Goal: Task Accomplishment & Management: Complete application form

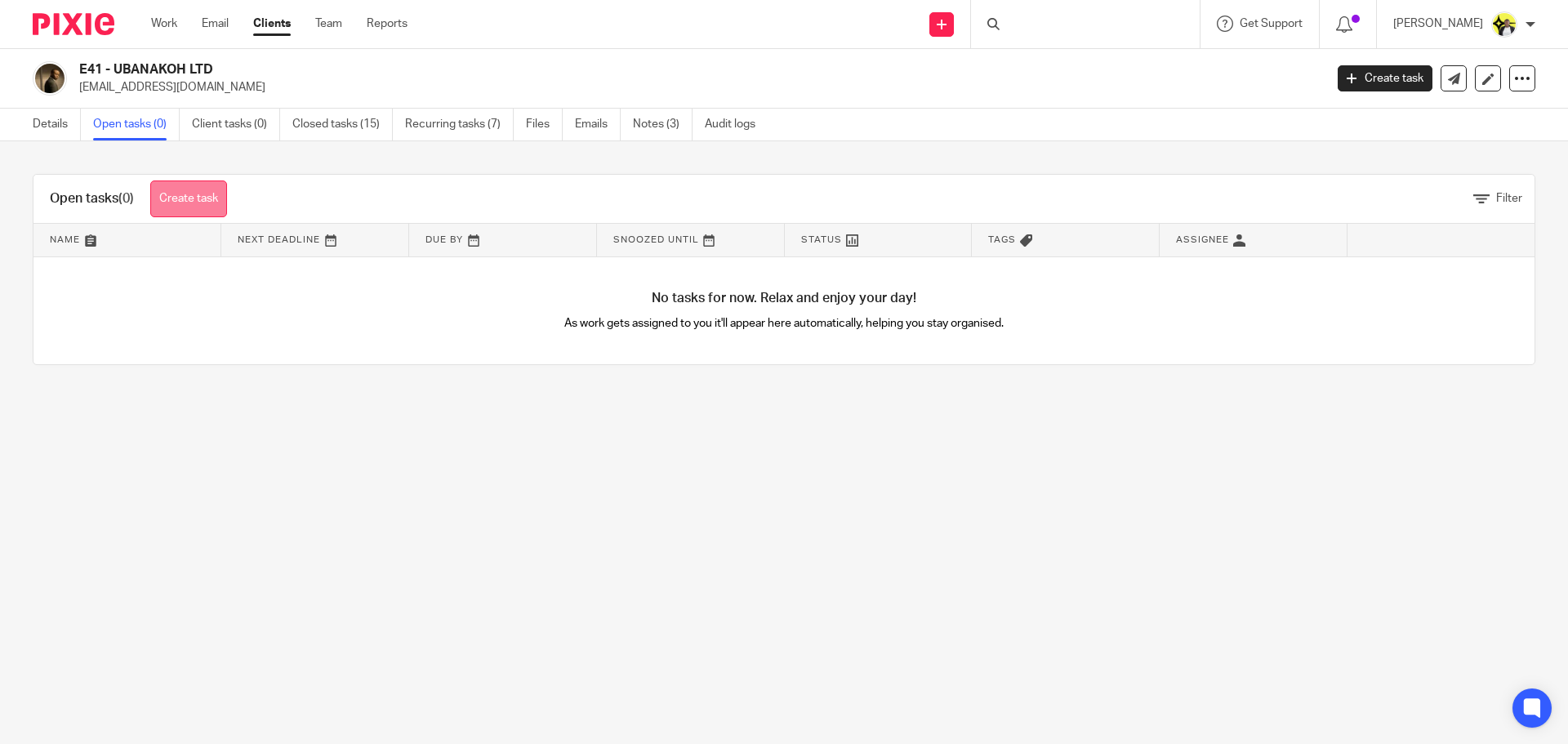
click at [187, 183] on link "Create task" at bounding box center [189, 199] width 77 height 37
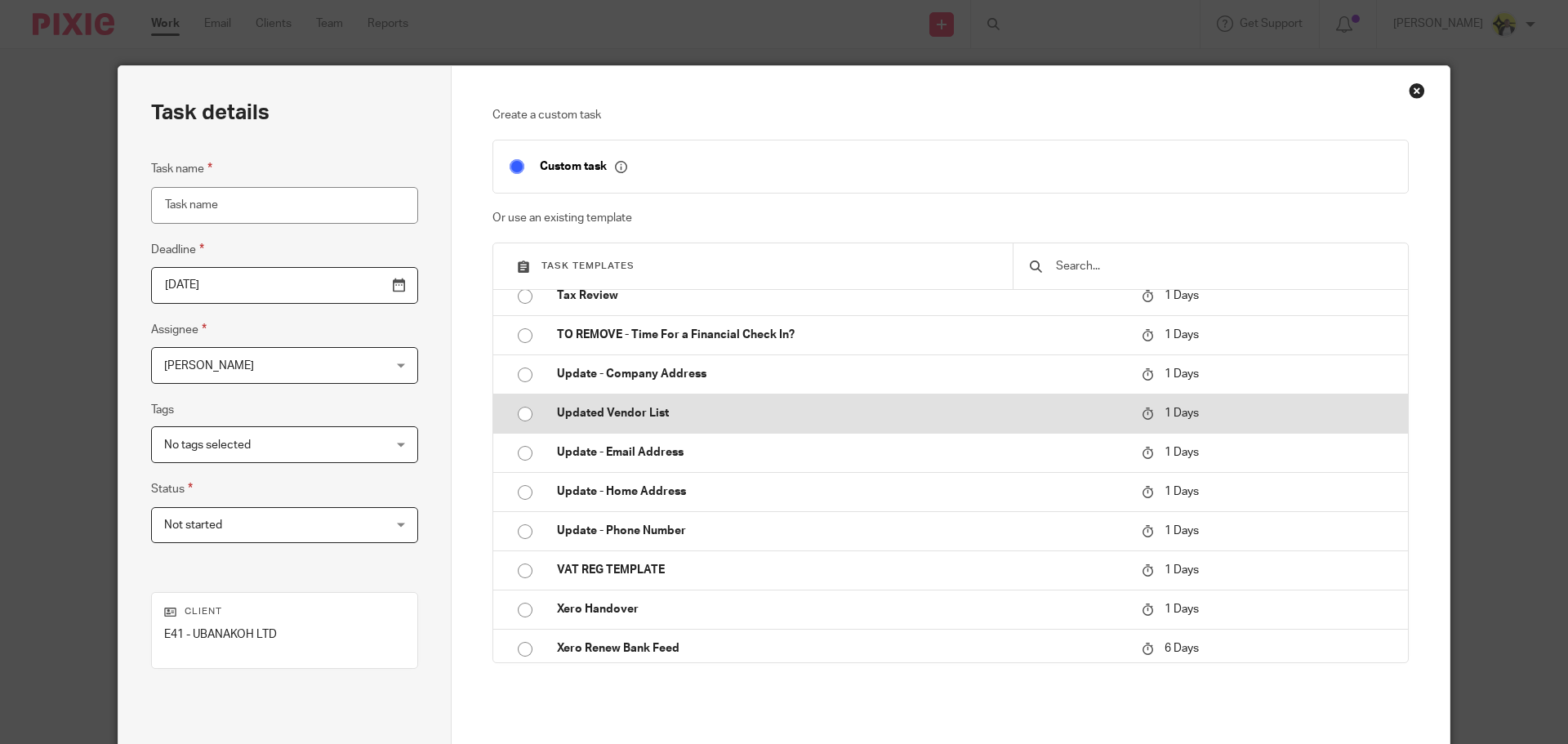
scroll to position [3785, 0]
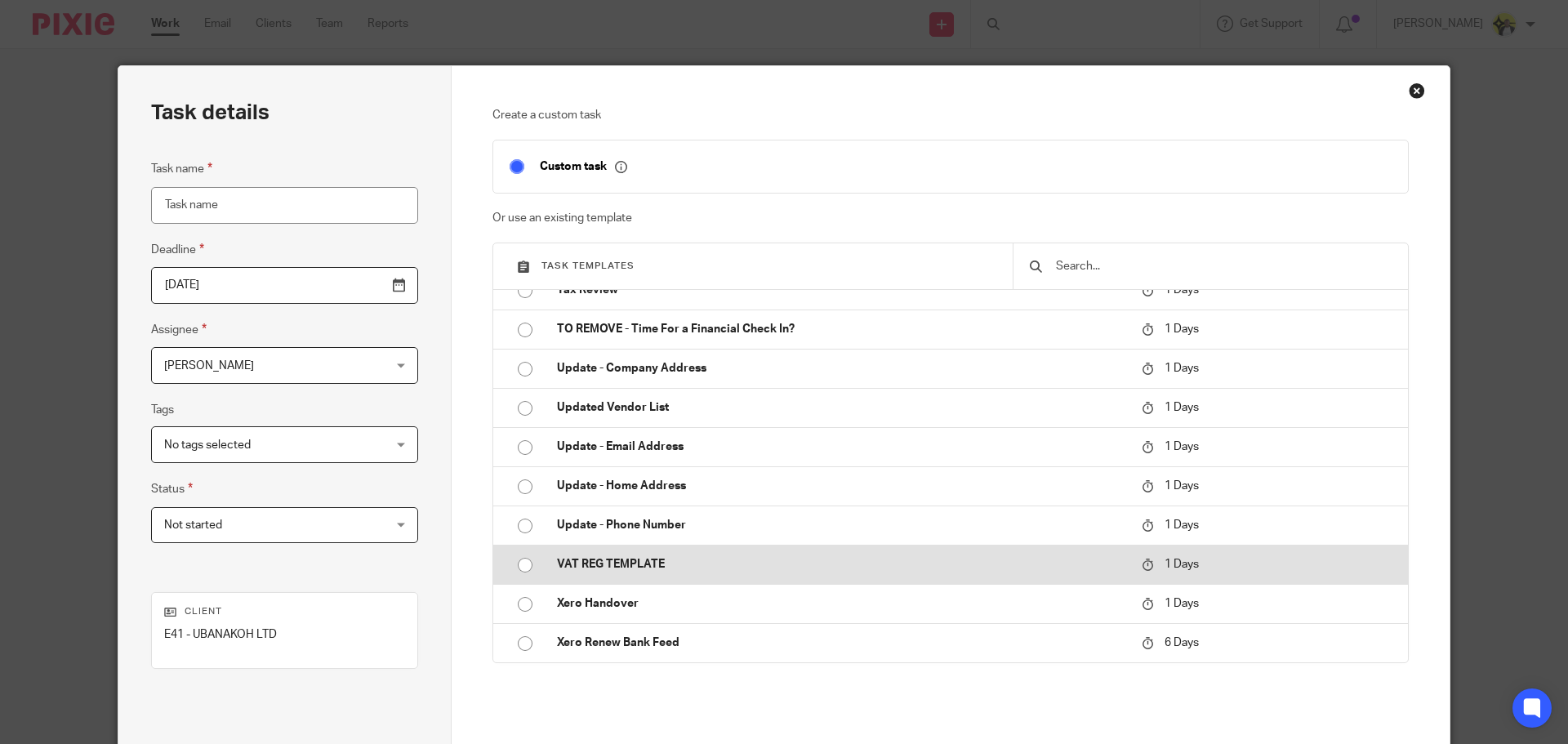
click at [605, 560] on p "VAT REG TEMPLATE" at bounding box center [841, 564] width 568 height 16
type input "2025-08-28"
type input "VAT REG TEMPLATE"
checkbox input "false"
radio input "true"
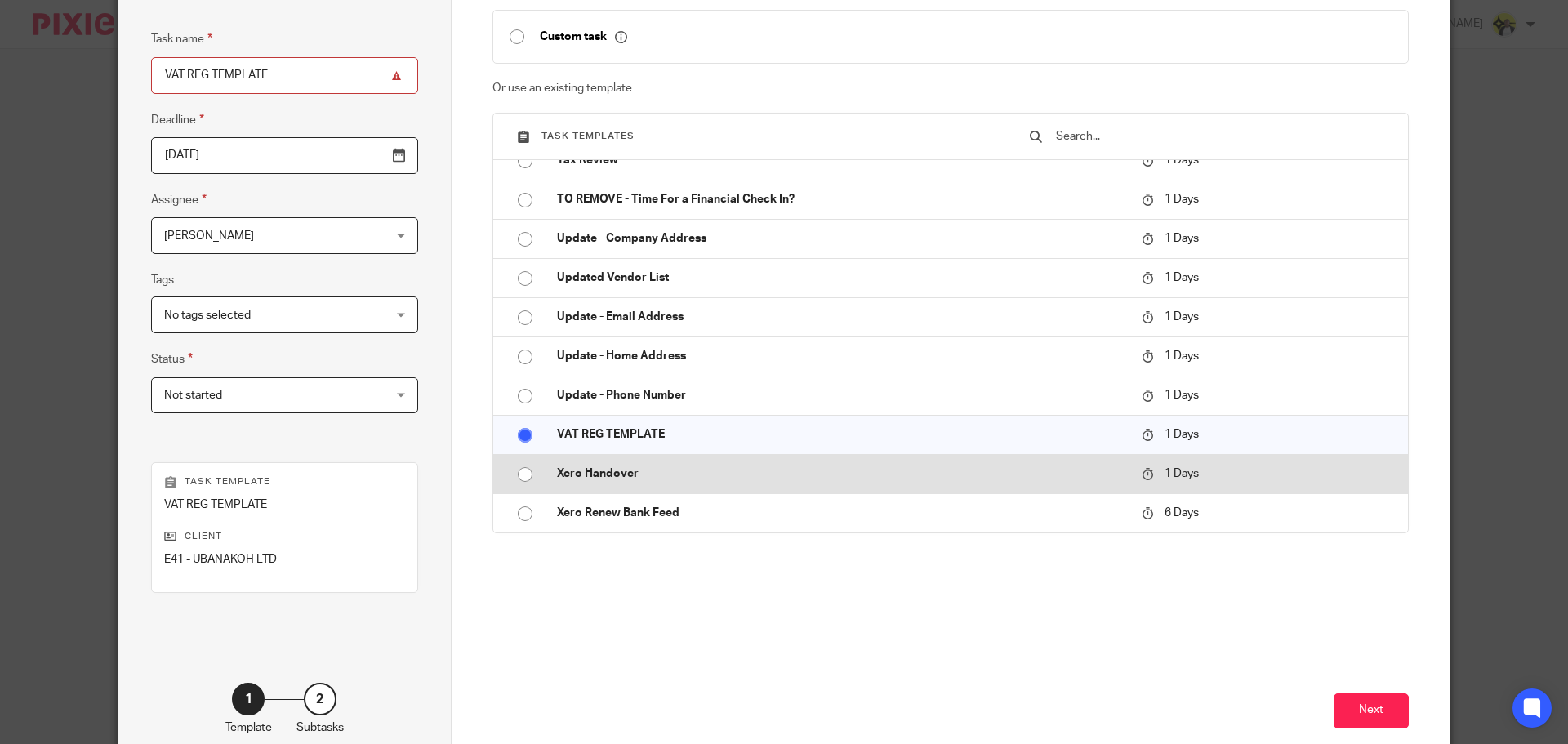
scroll to position [221, 0]
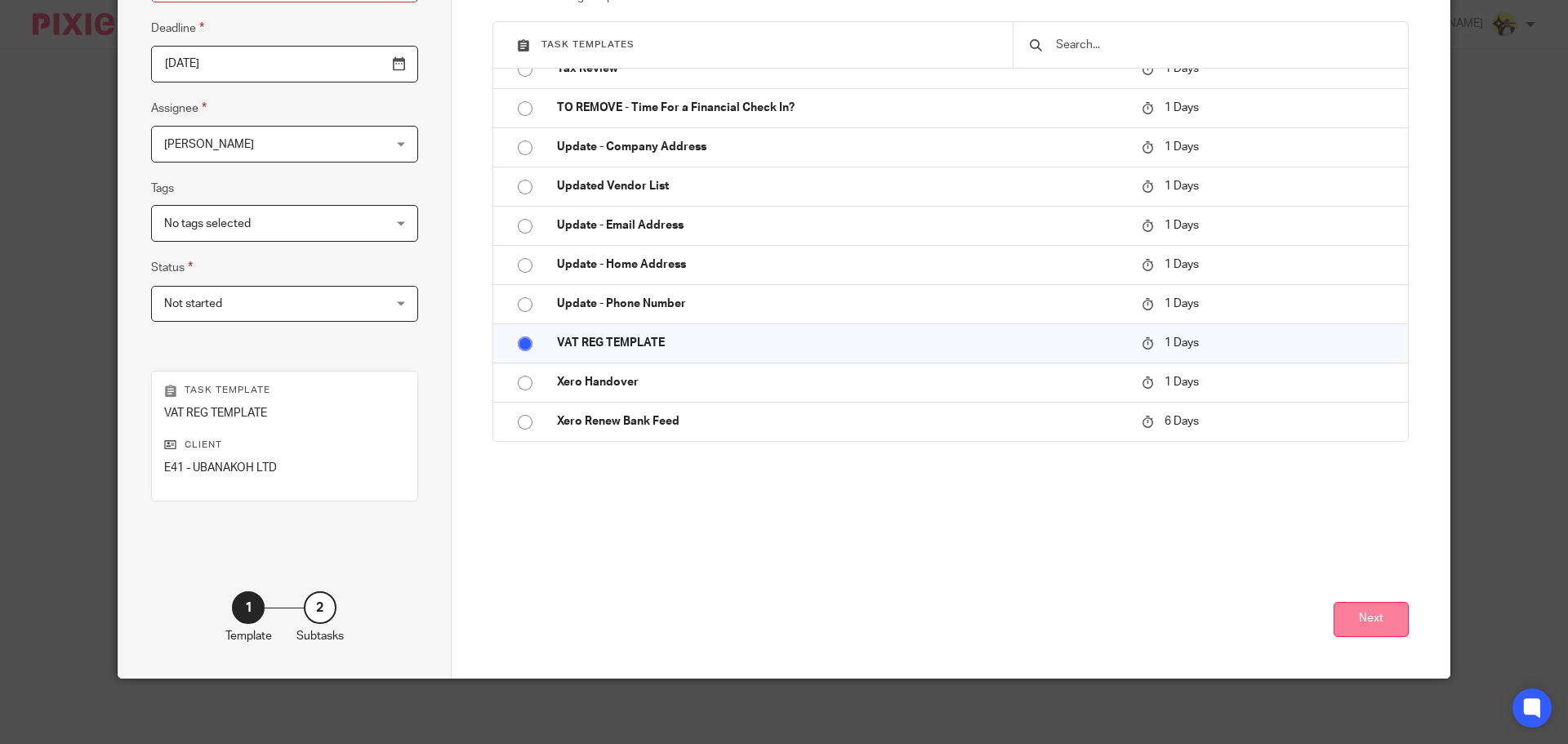
click at [1373, 615] on button "Next" at bounding box center [1371, 619] width 75 height 35
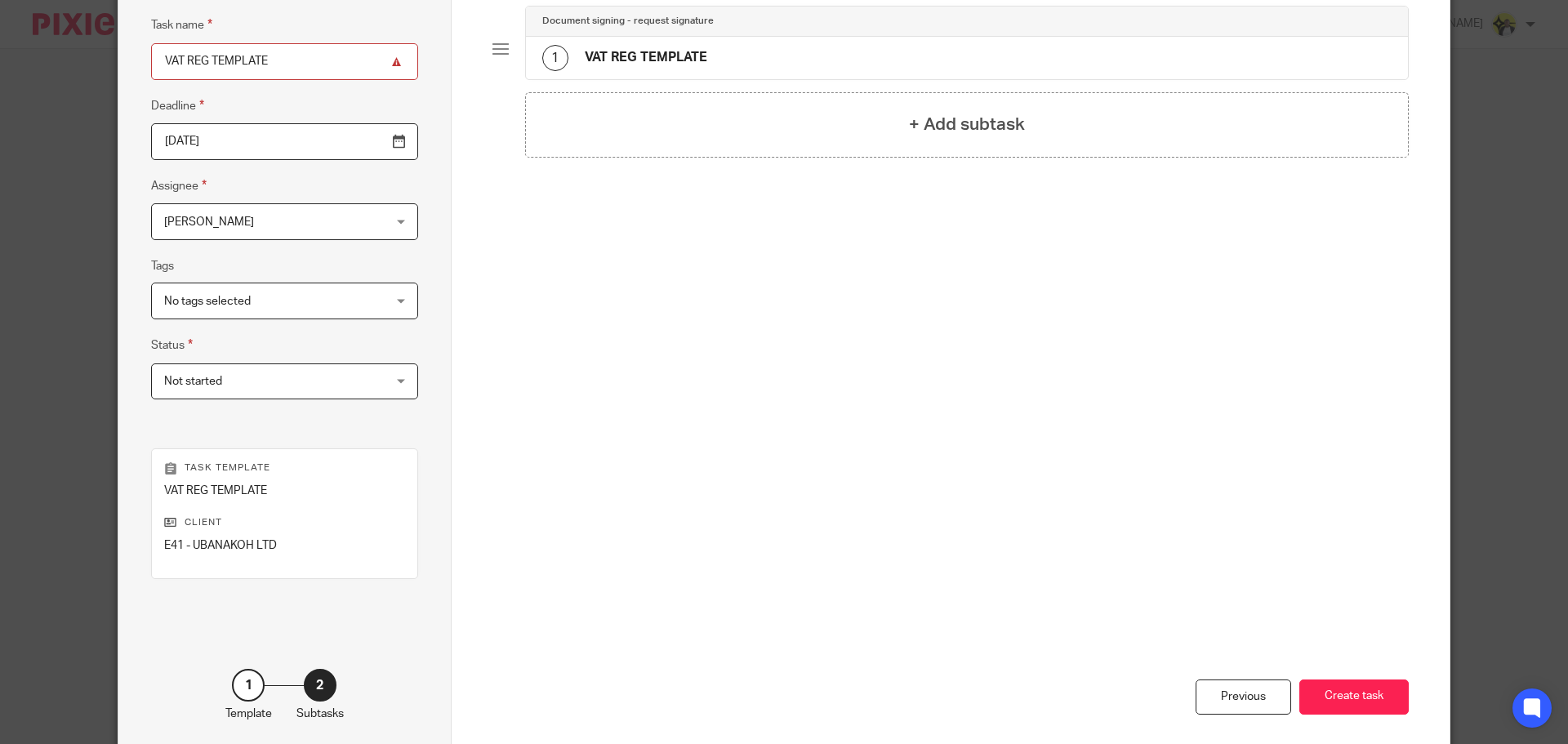
scroll to position [0, 0]
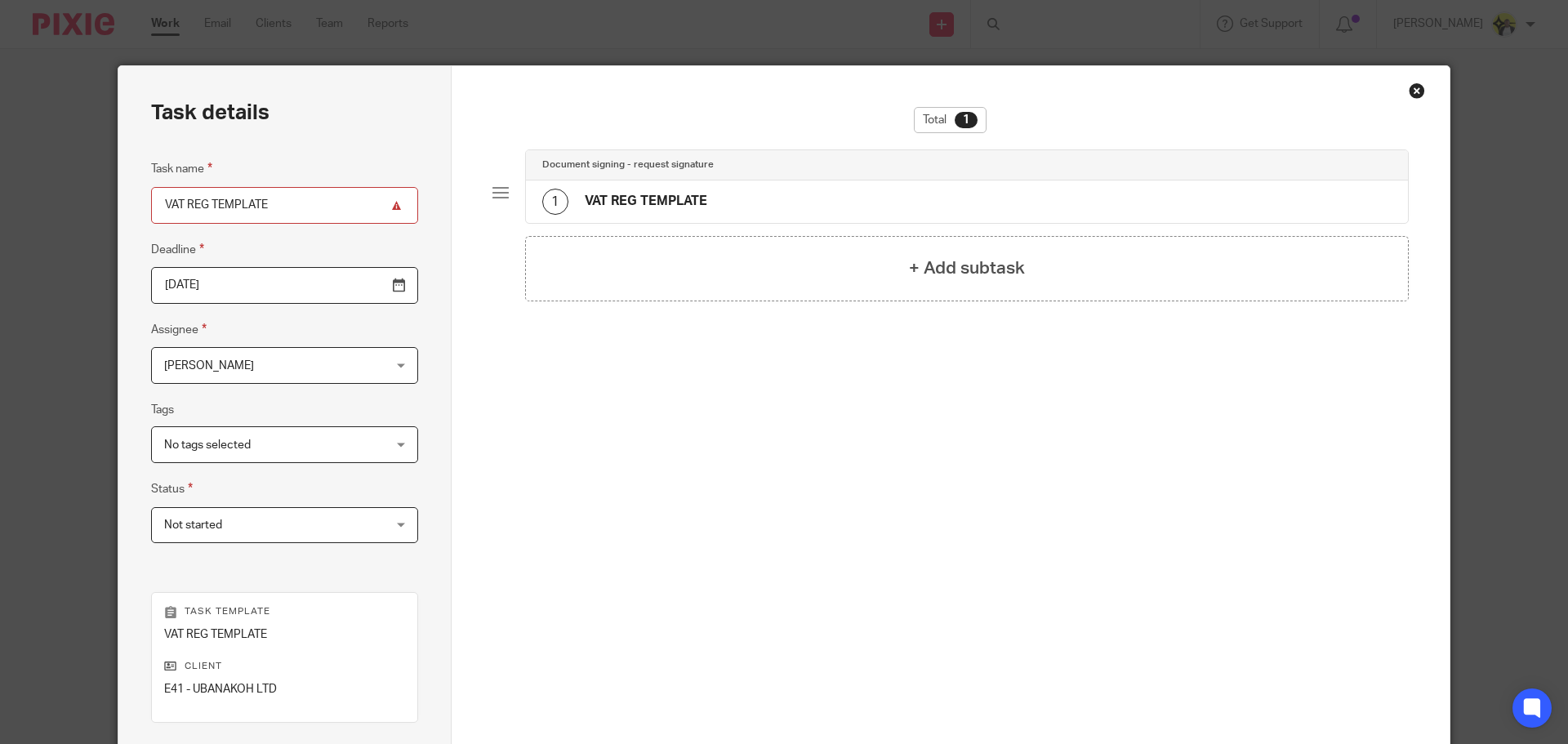
click at [638, 198] on h4 "VAT REG TEMPLATE" at bounding box center [646, 202] width 123 height 17
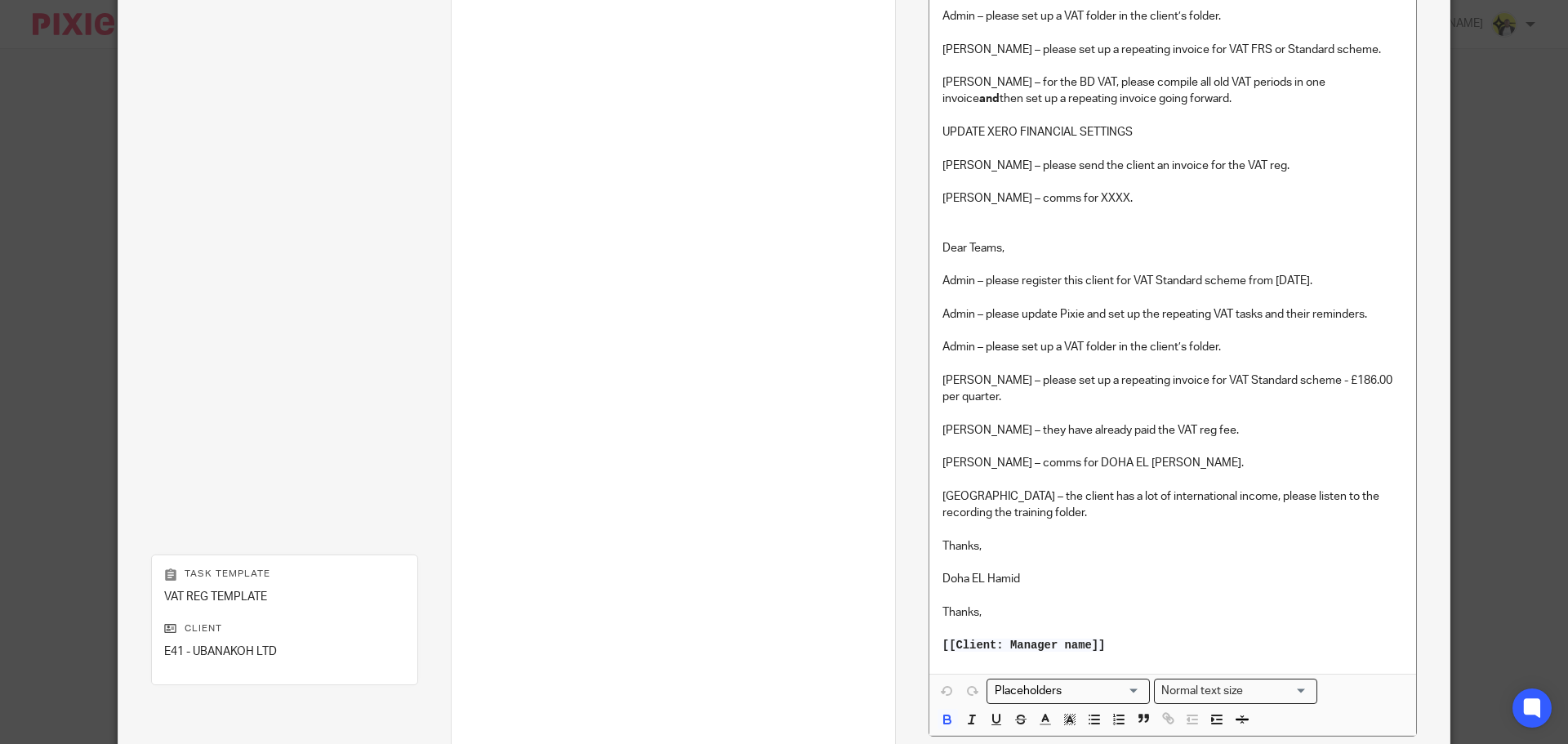
scroll to position [735, 0]
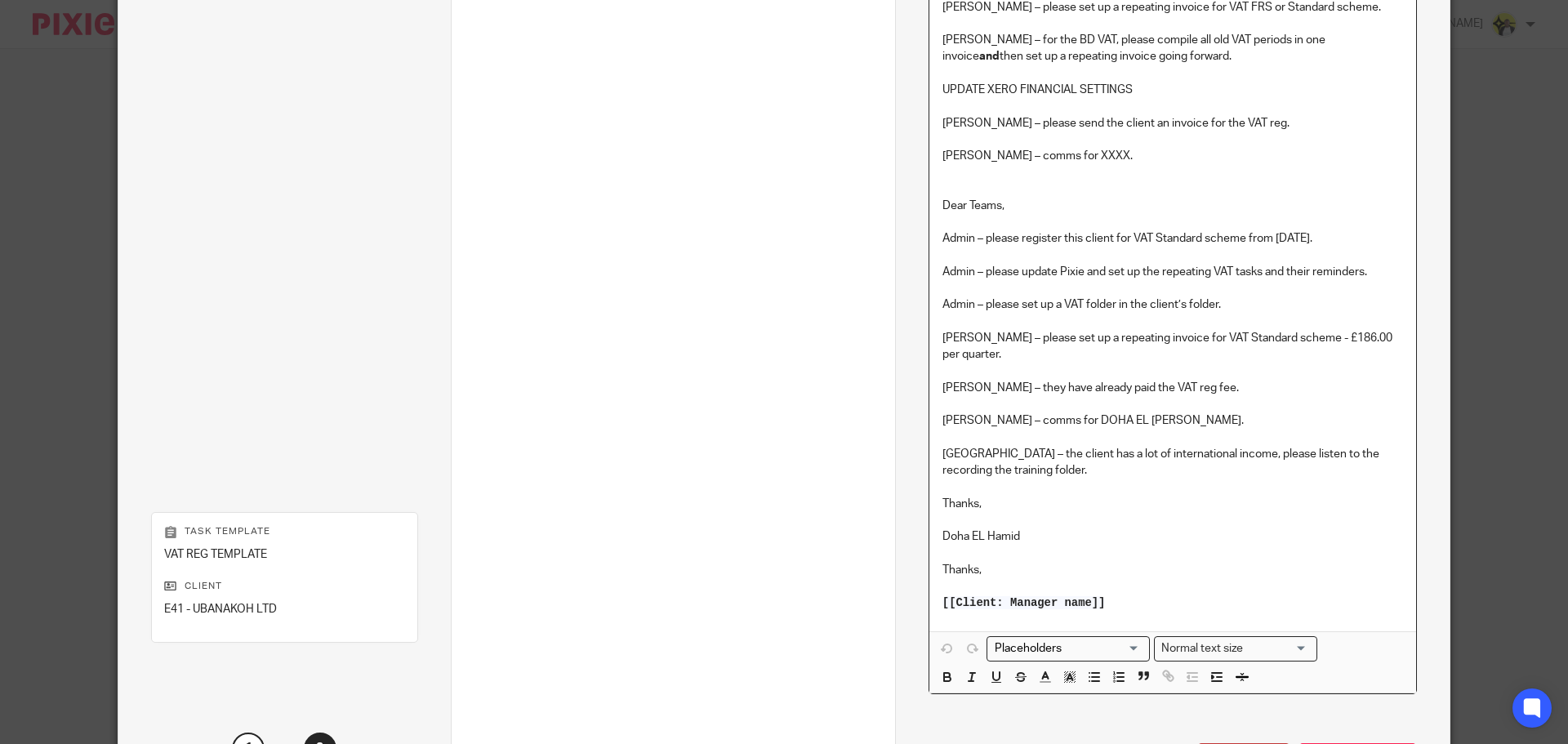
click at [985, 575] on p "Thanks," at bounding box center [1173, 570] width 461 height 16
drag, startPoint x: 1366, startPoint y: 271, endPoint x: 935, endPoint y: 286, distance: 431.3
click at [930, 272] on div "[[Client: Name]] Dear Teams, Admin – please register this client for VAT FRS or…" at bounding box center [1173, 225] width 487 height 811
copy p "Admin – please update Pixie and set up the repeating VAT tasks and their remind…"
drag, startPoint x: 1019, startPoint y: 359, endPoint x: 965, endPoint y: 347, distance: 55.3
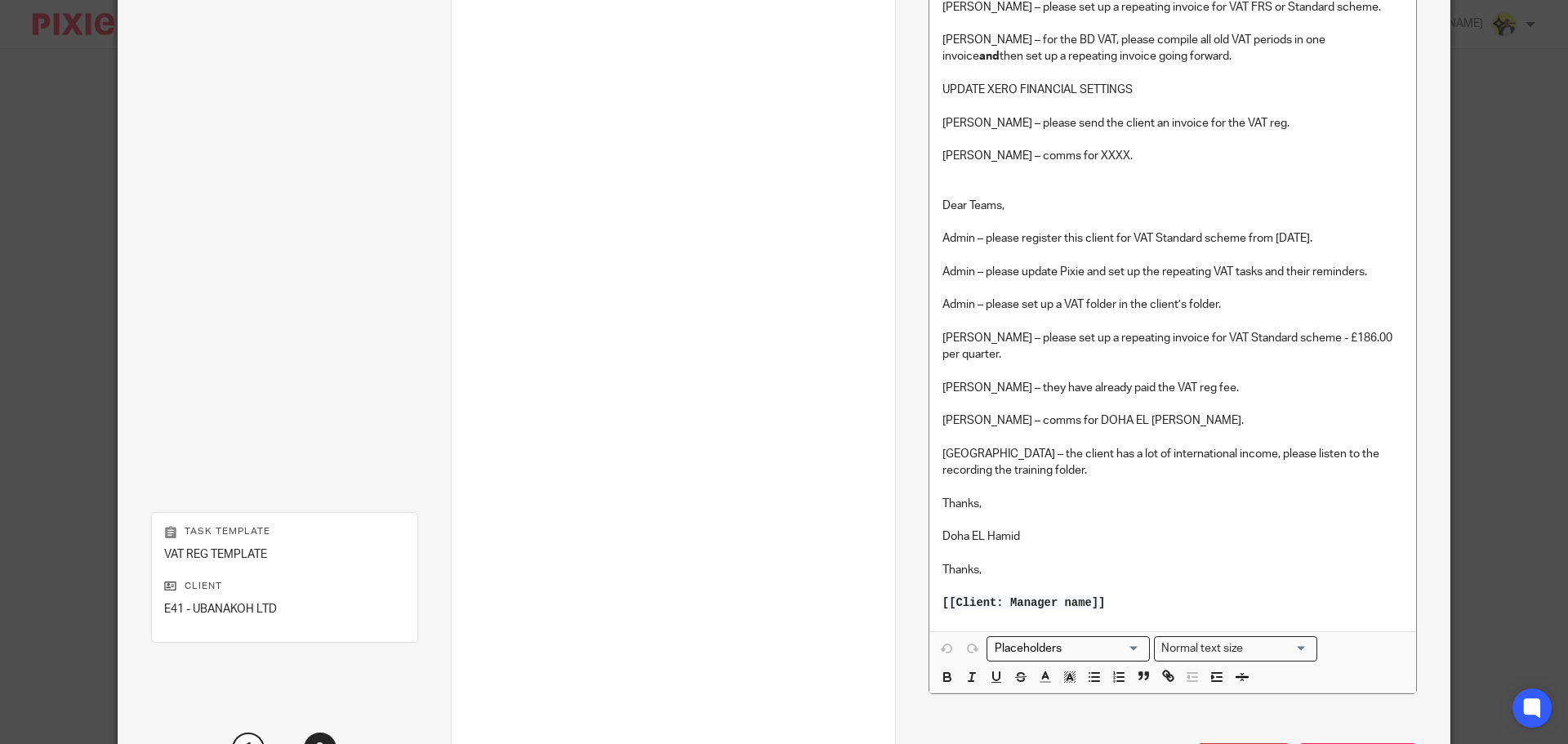
click at [1017, 359] on p "Billings – please set up a repeating invoice for VAT Standard scheme - £186.00 …" at bounding box center [1173, 347] width 461 height 34
drag, startPoint x: 982, startPoint y: 355, endPoint x: 934, endPoint y: 345, distance: 49.0
click at [934, 342] on div "[[Client: Name]] Dear Teams, Admin – please register this client for VAT FRS or…" at bounding box center [1173, 225] width 487 height 811
copy p "Billings – please set up a repeating invoice for VAT Standard scheme - £186.00 …"
click at [1123, 546] on p at bounding box center [1173, 553] width 461 height 16
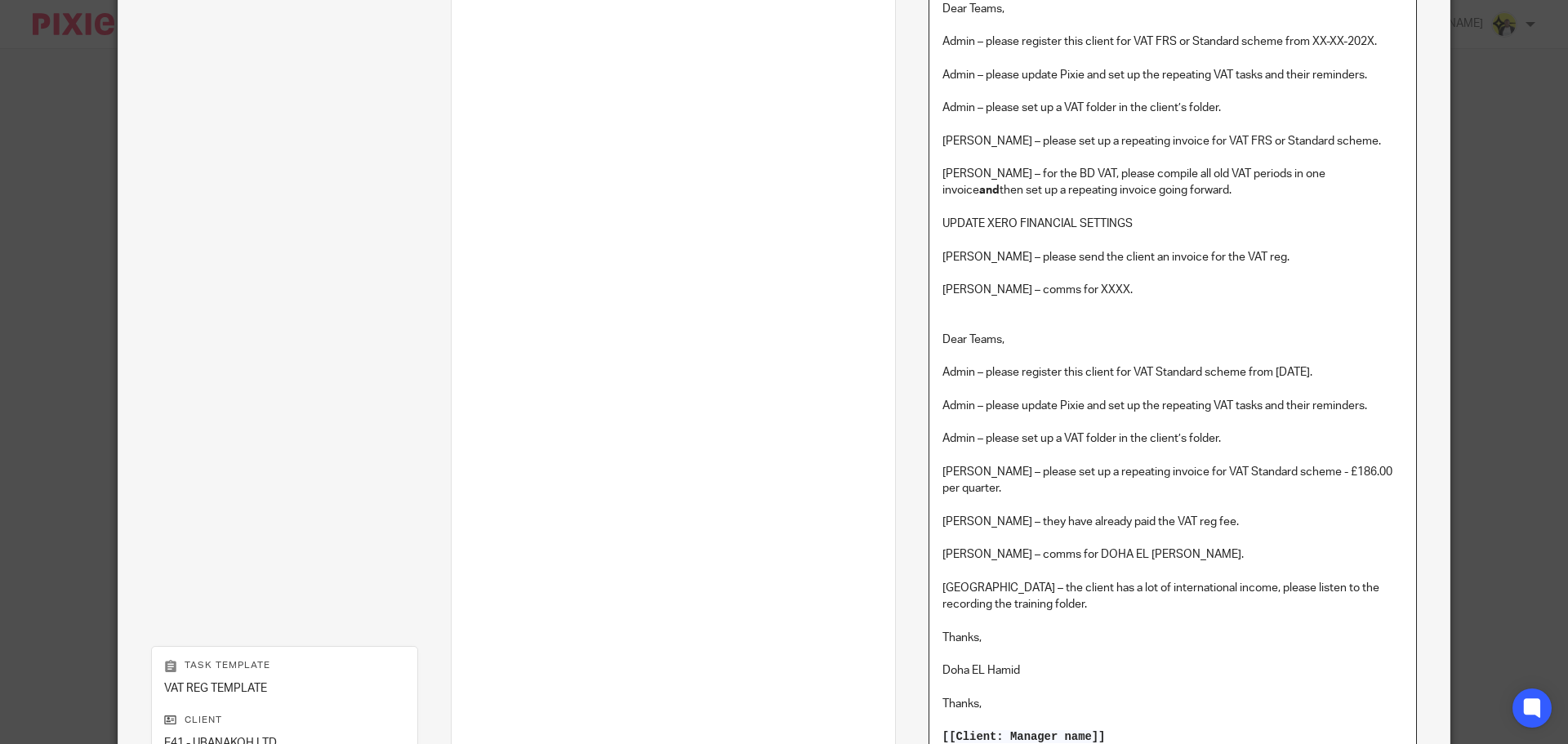
scroll to position [572, 0]
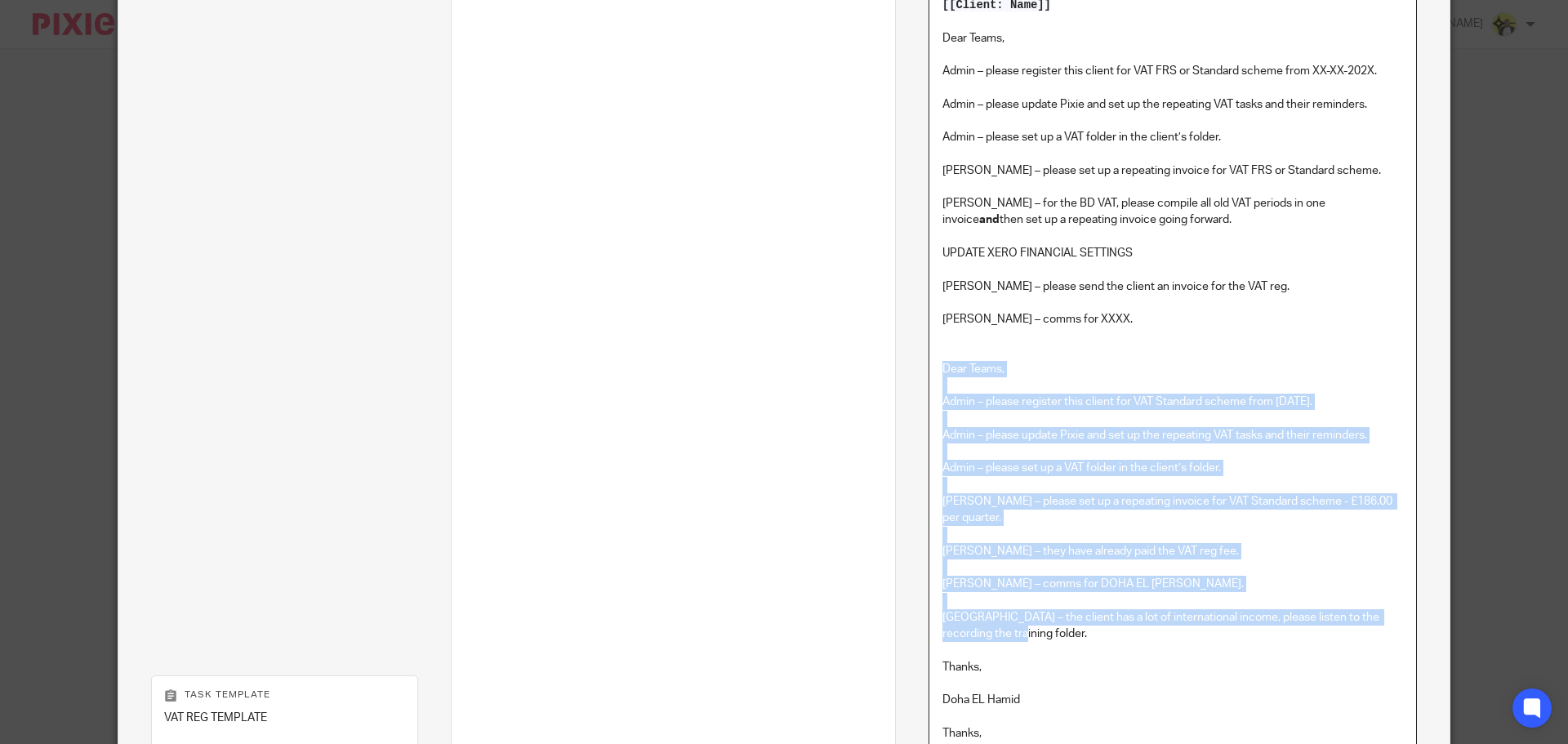
drag, startPoint x: 1018, startPoint y: 633, endPoint x: 939, endPoint y: 362, distance: 282.3
click at [939, 362] on div "[[Client: Name]] Dear Teams, Admin – please register this client for VAT FRS or…" at bounding box center [1173, 388] width 487 height 811
copy div "Dear Teams, Admin – please register this client for VAT Standard scheme from 01…"
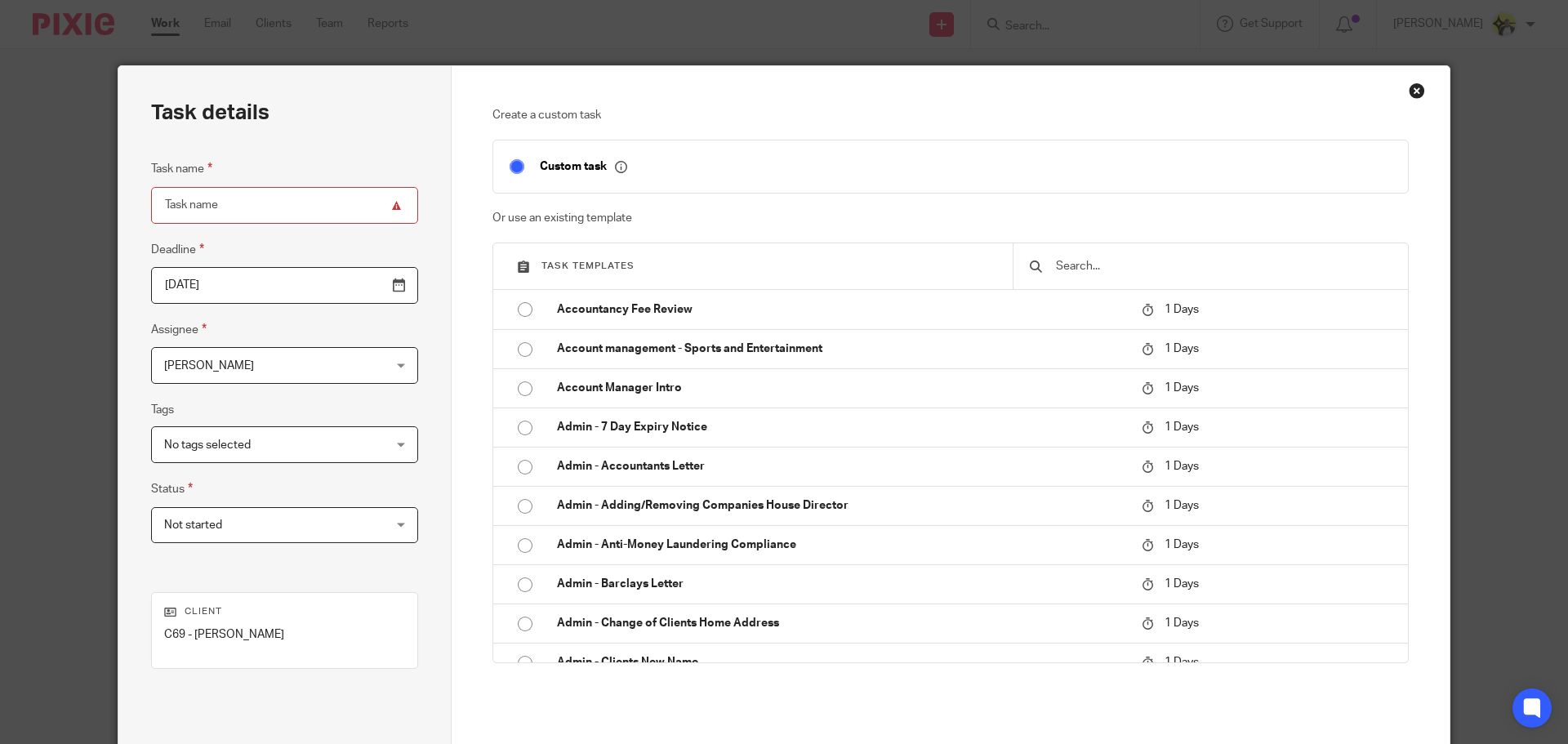
click at [1409, 89] on div "Close this dialog window" at bounding box center [1417, 90] width 16 height 16
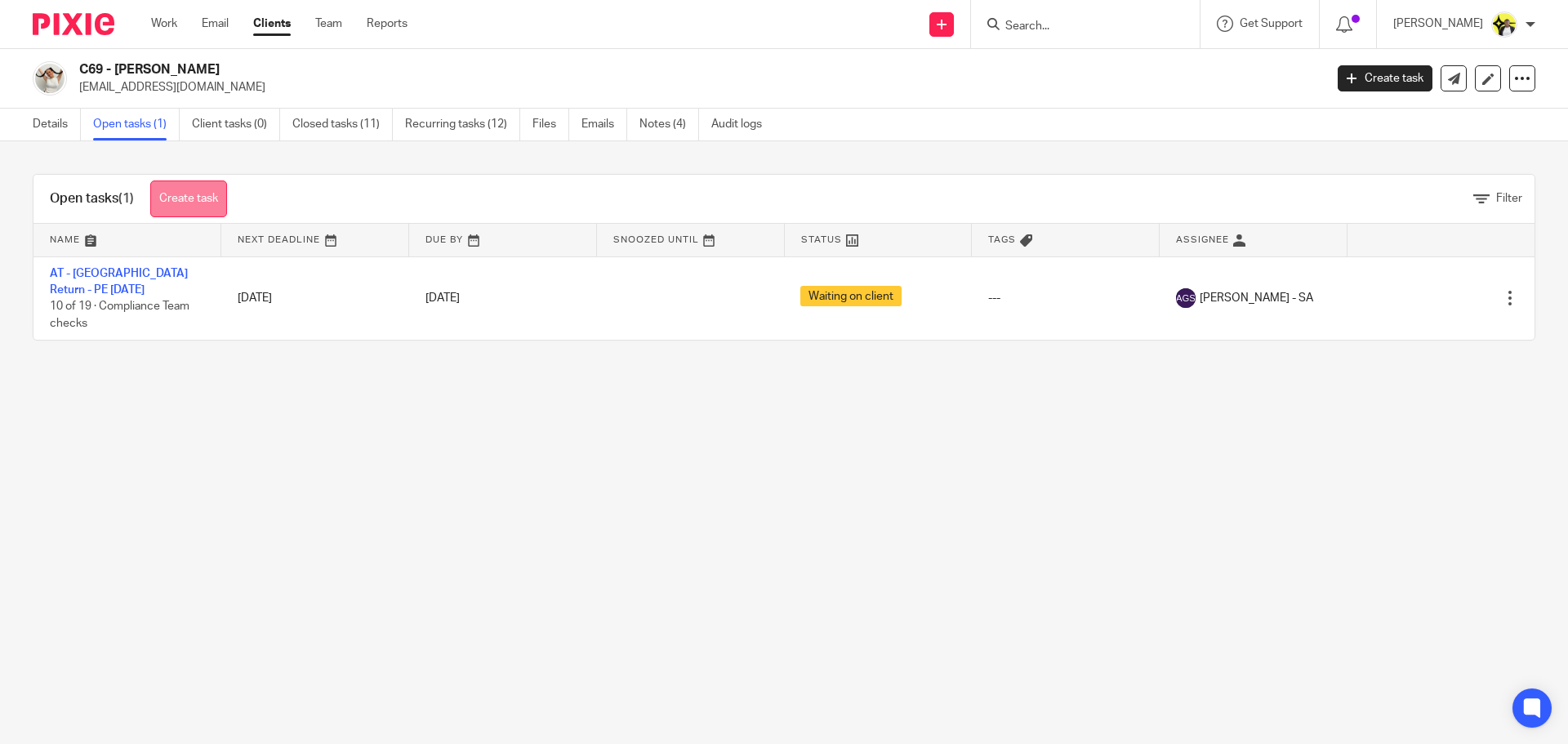
click at [180, 195] on link "Create task" at bounding box center [189, 199] width 77 height 37
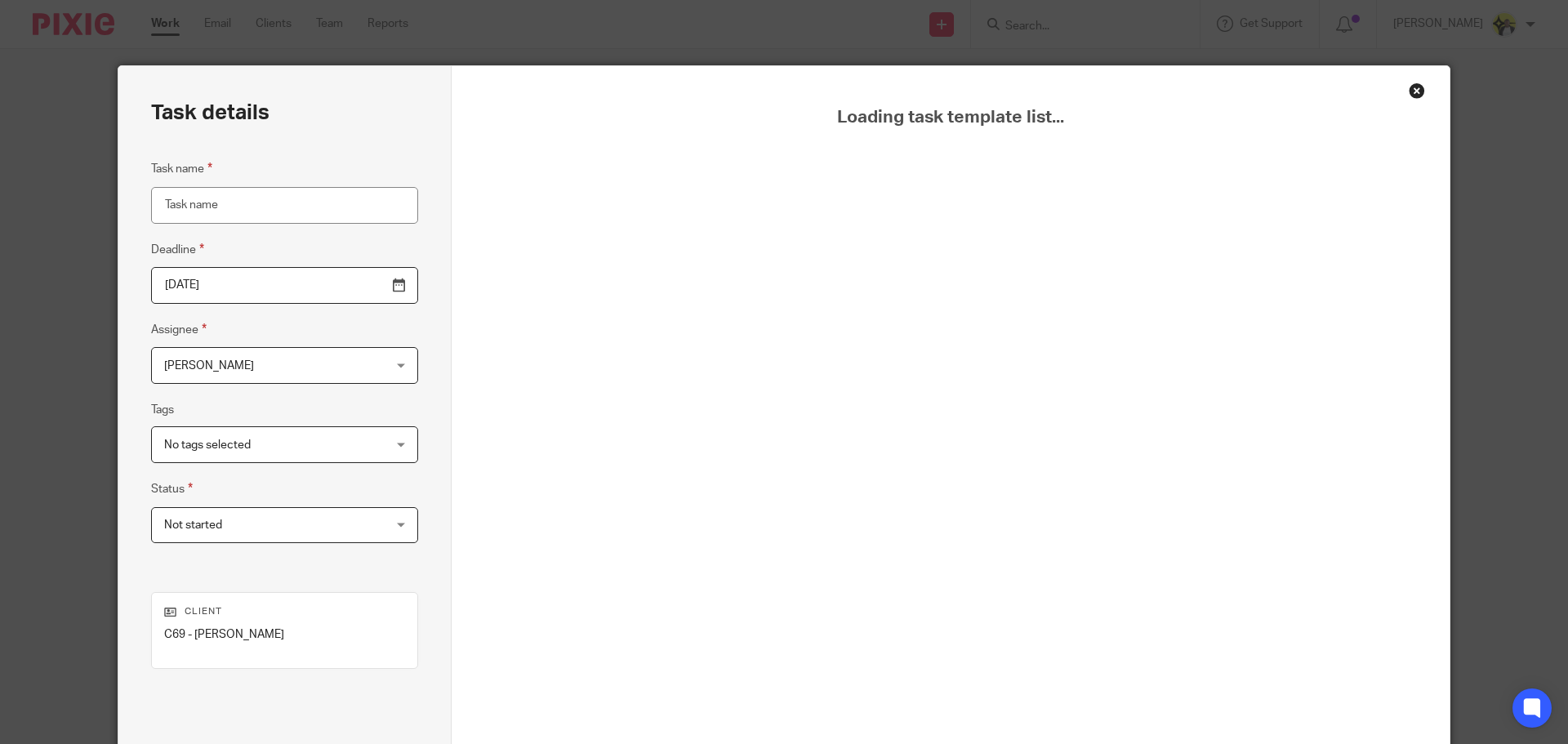
click at [189, 208] on input "Task name" at bounding box center [285, 205] width 267 height 37
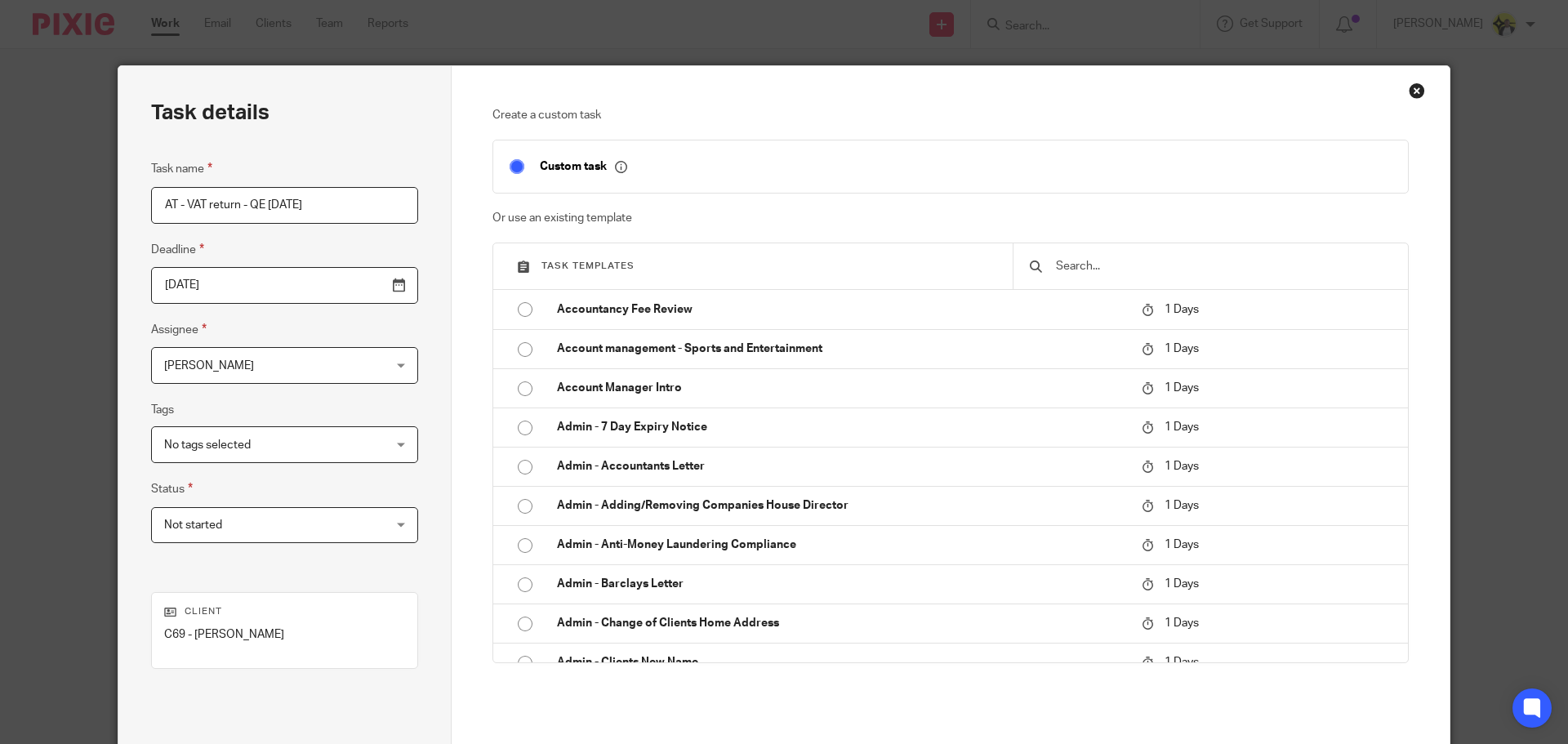
type input "AT - VAT return - QE 30-06-2025"
click at [349, 437] on div "No tags selected" at bounding box center [285, 445] width 267 height 37
click at [417, 548] on div "Task details Task name AT - VAT return - QE 30-06-2025 Deadline 2025-08-27 Assi…" at bounding box center [285, 456] width 333 height 779
click at [359, 523] on div "Not started Not started" at bounding box center [285, 526] width 267 height 37
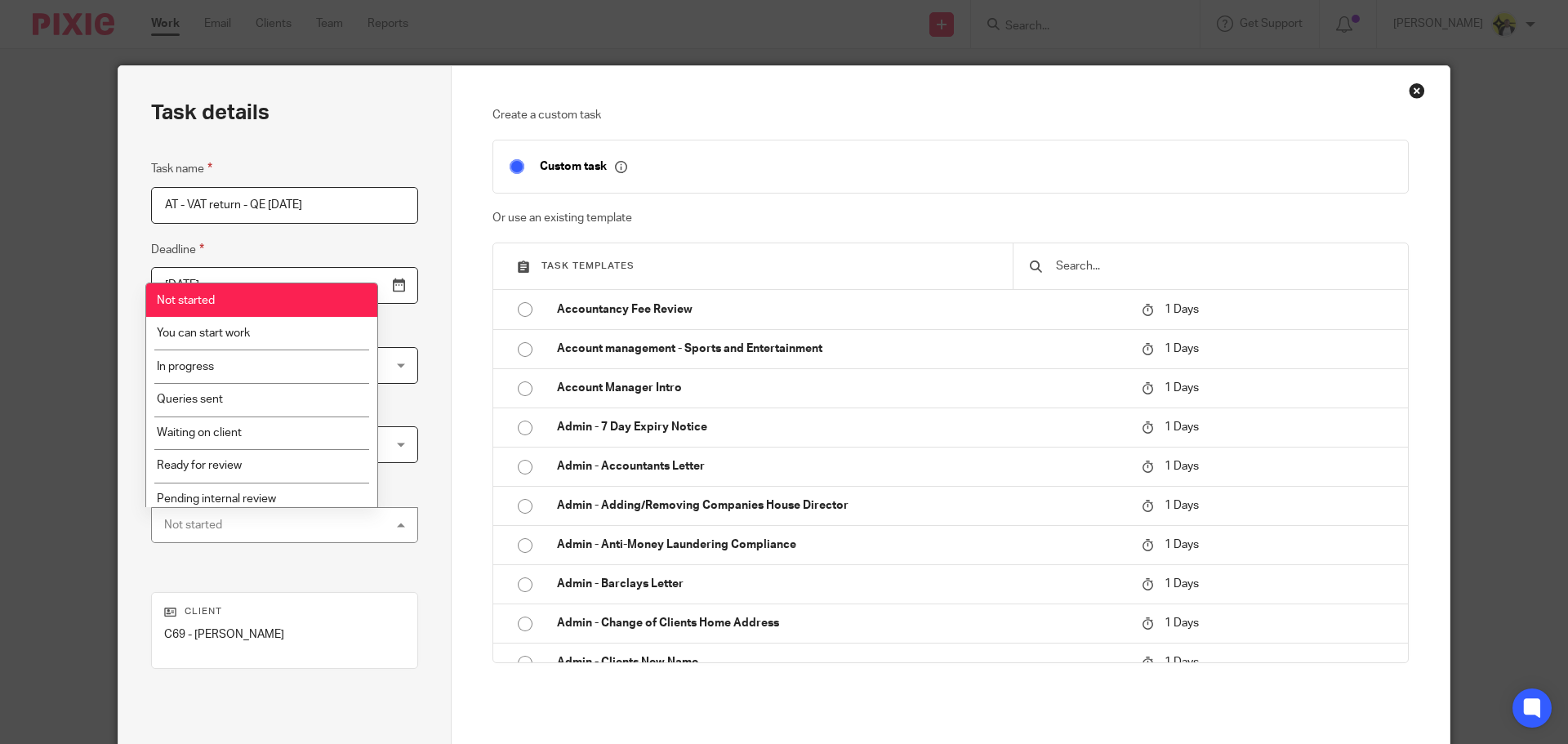
click at [437, 559] on div "Task details Task name AT - VAT return - QE 30-06-2025 Deadline 2025-08-27 Assi…" at bounding box center [285, 456] width 333 height 779
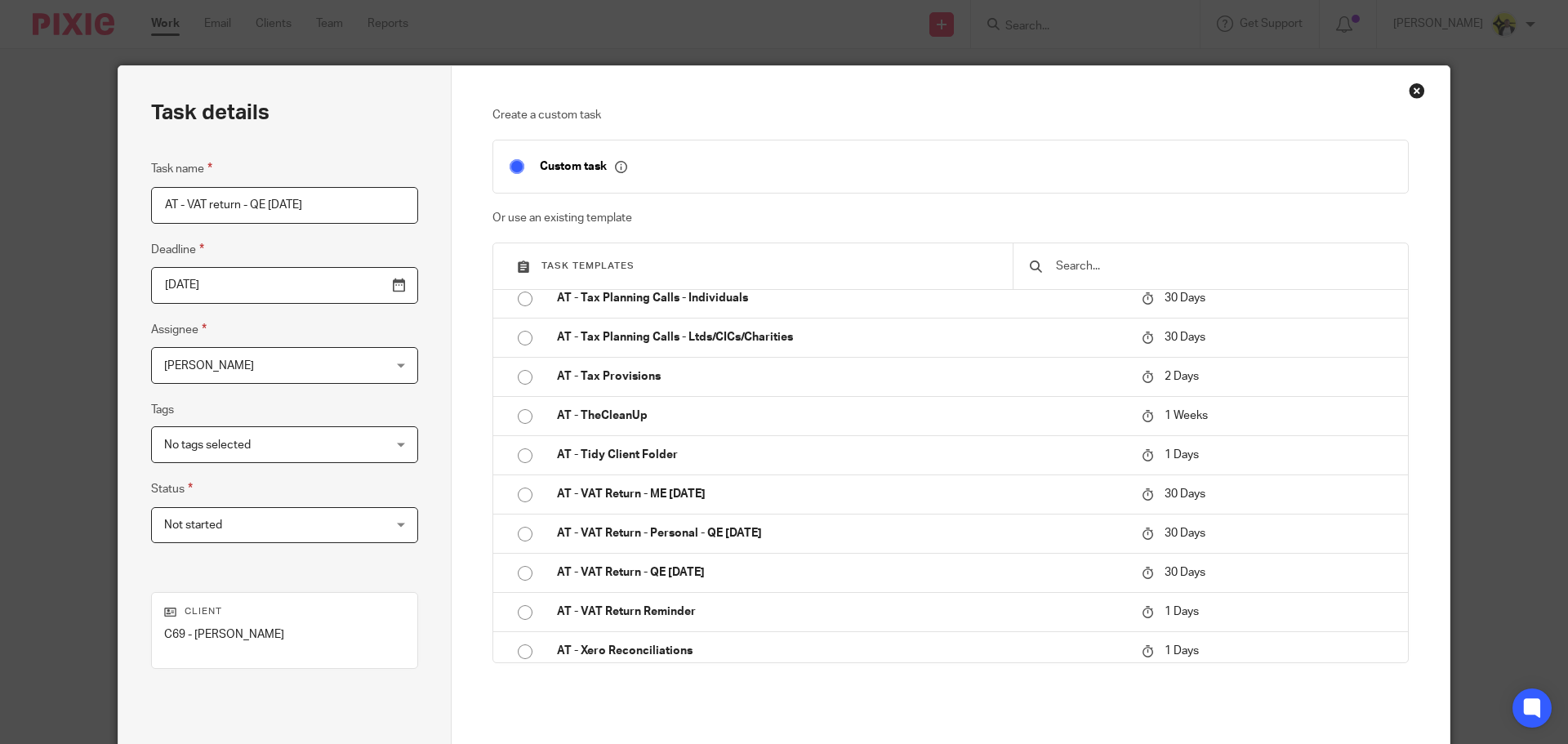
scroll to position [1879, 0]
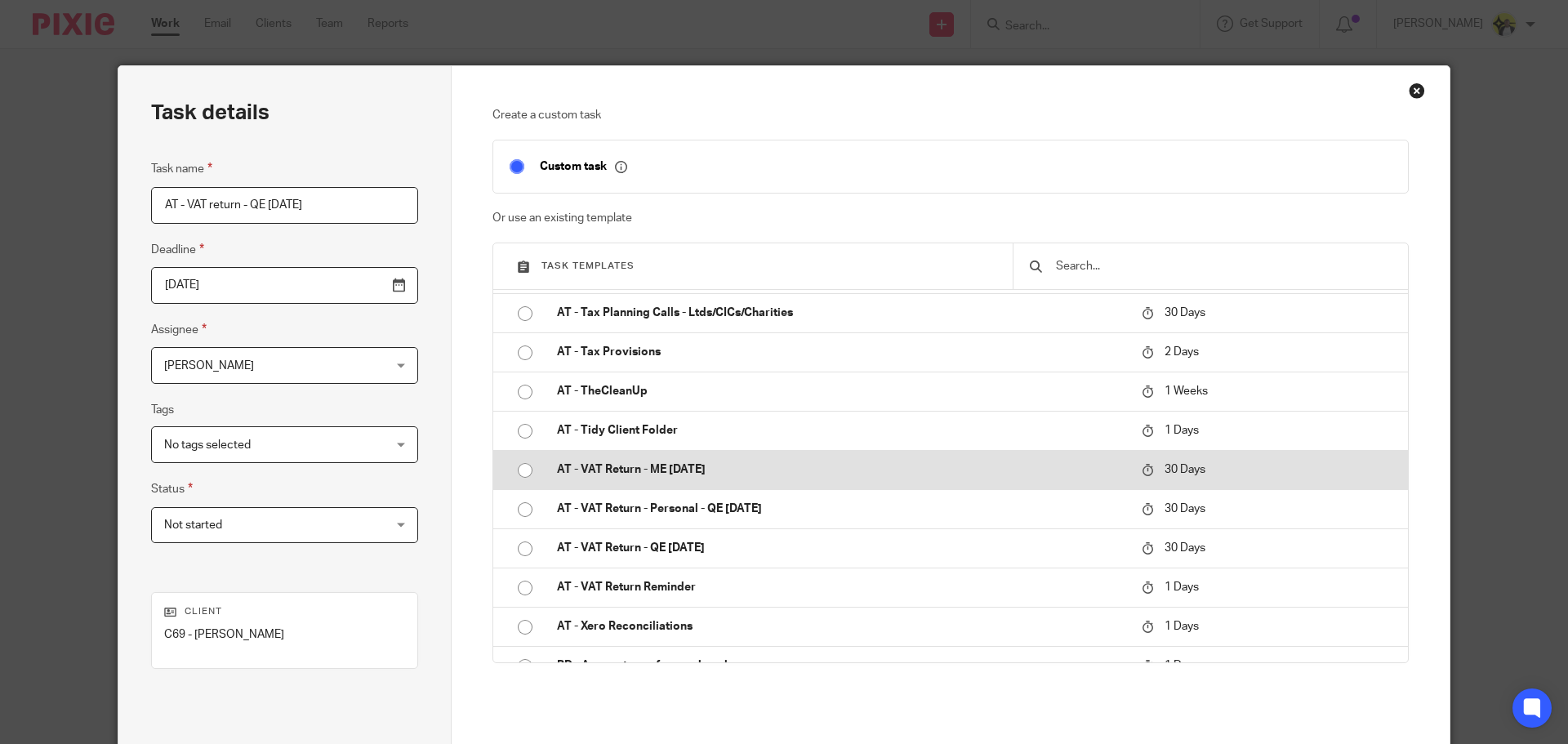
click at [663, 474] on p "AT - VAT Return - ME [DATE]" at bounding box center [841, 470] width 568 height 16
type input "2025-09-26"
checkbox input "false"
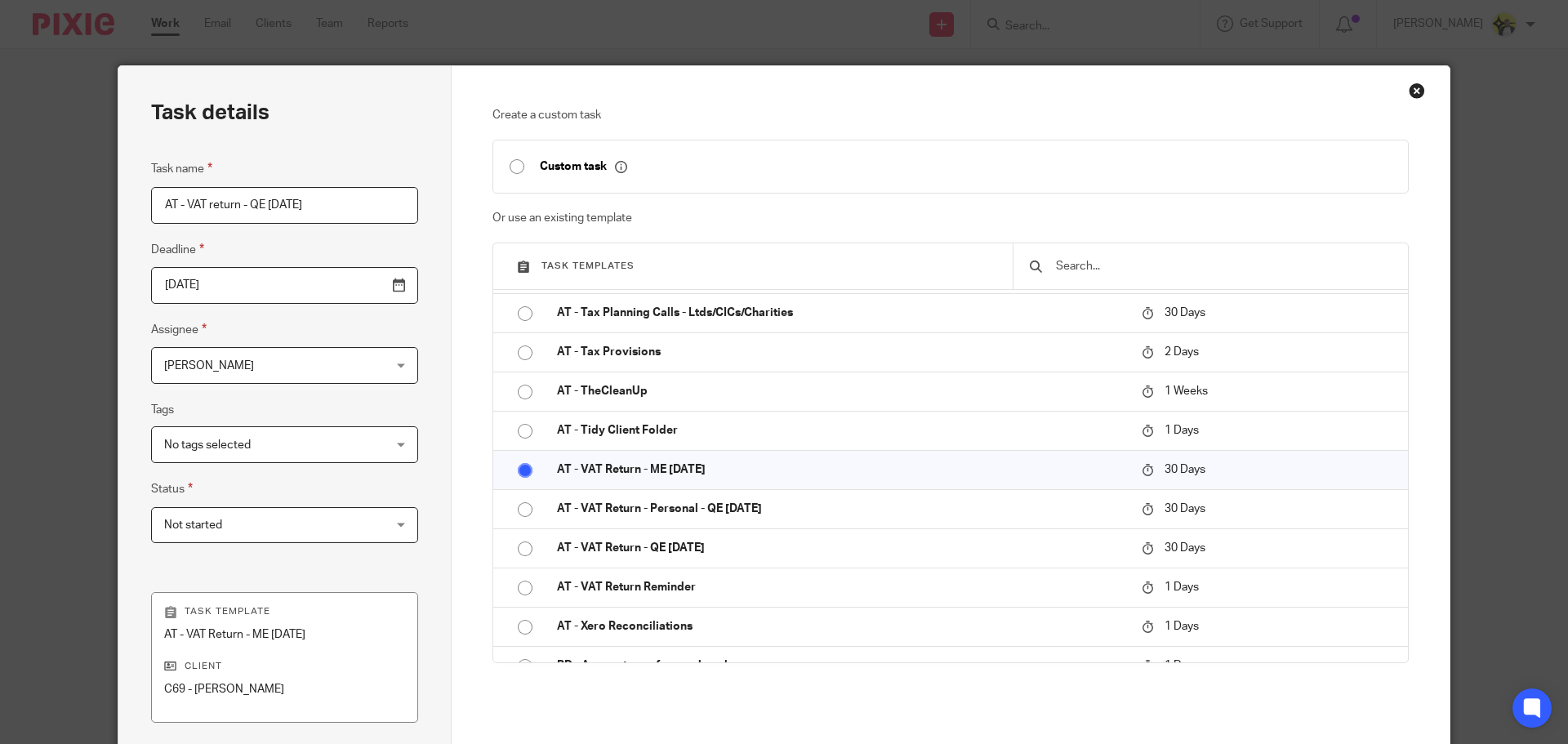
click at [347, 637] on p "AT - VAT Return - ME [DATE]" at bounding box center [285, 634] width 241 height 16
click at [331, 634] on p "AT - VAT Return - ME [DATE]" at bounding box center [285, 634] width 241 height 16
click at [316, 632] on p "AT - VAT Return - ME [DATE]" at bounding box center [285, 634] width 241 height 16
click at [313, 632] on p "AT - VAT Return - ME [DATE]" at bounding box center [285, 634] width 241 height 16
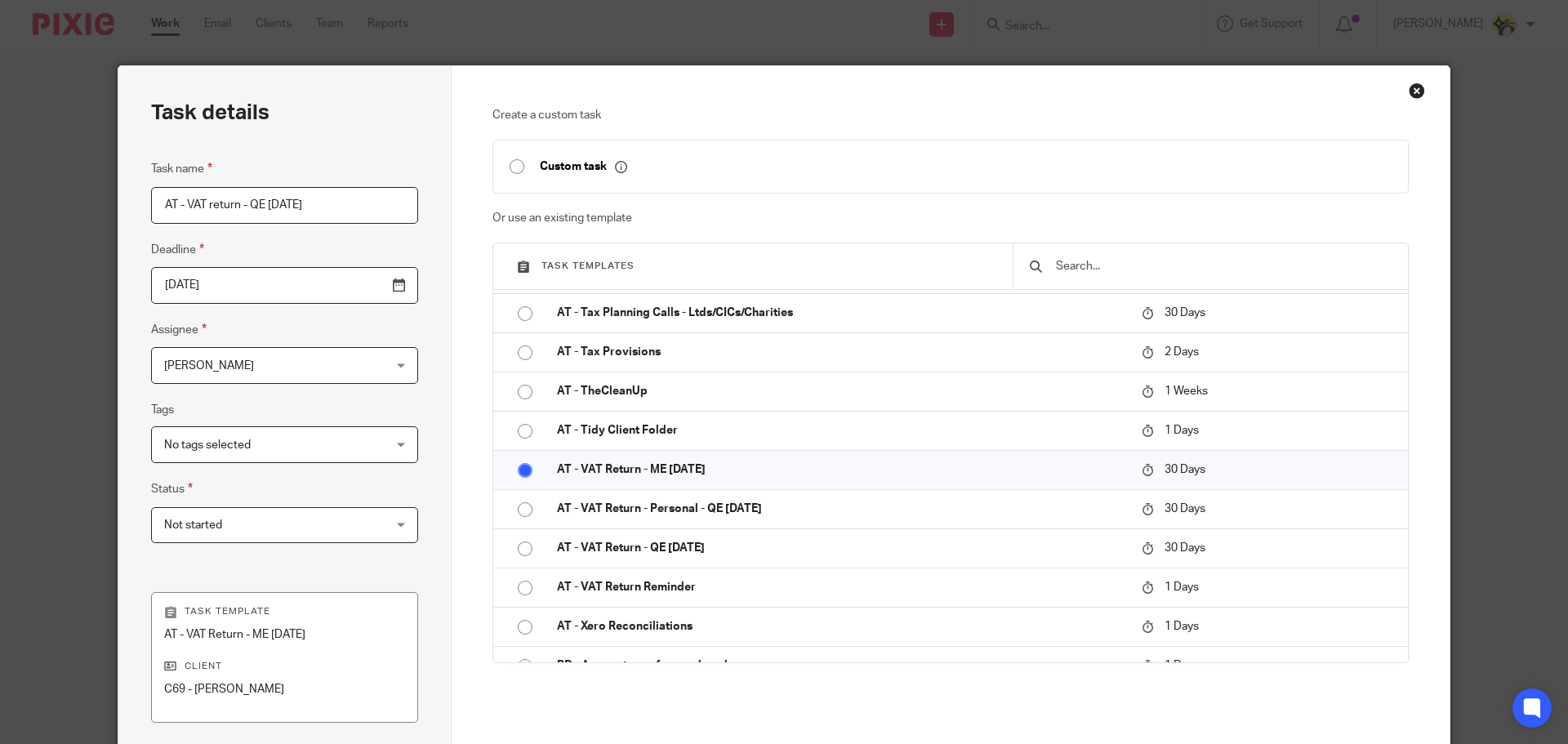
click at [312, 632] on p "AT - VAT Return - ME [DATE]" at bounding box center [285, 634] width 241 height 16
click at [312, 633] on p "AT - VAT Return - ME [DATE]" at bounding box center [285, 634] width 241 height 16
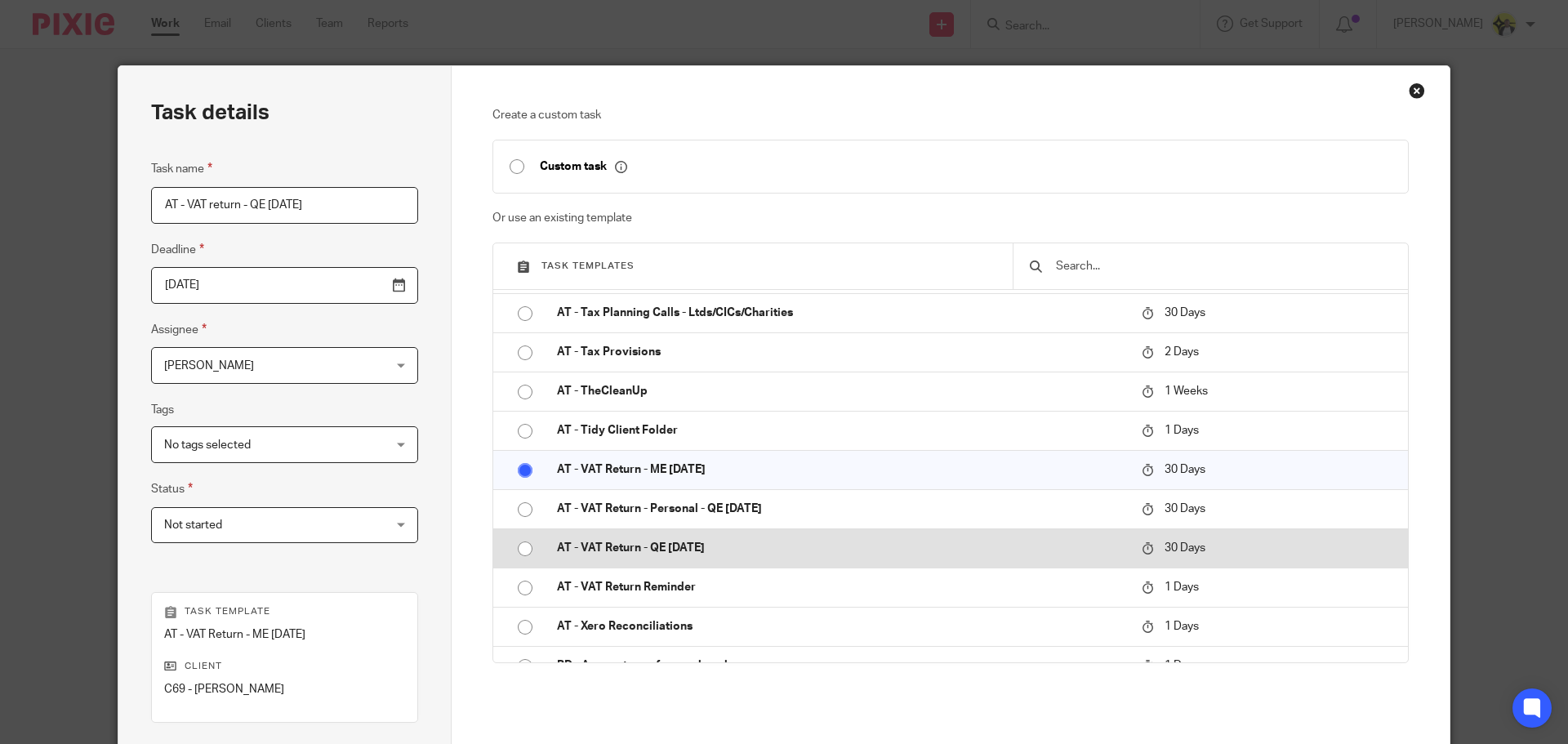
click at [647, 543] on p "AT - VAT Return - QE [DATE]" at bounding box center [841, 548] width 568 height 16
radio input "false"
radio input "true"
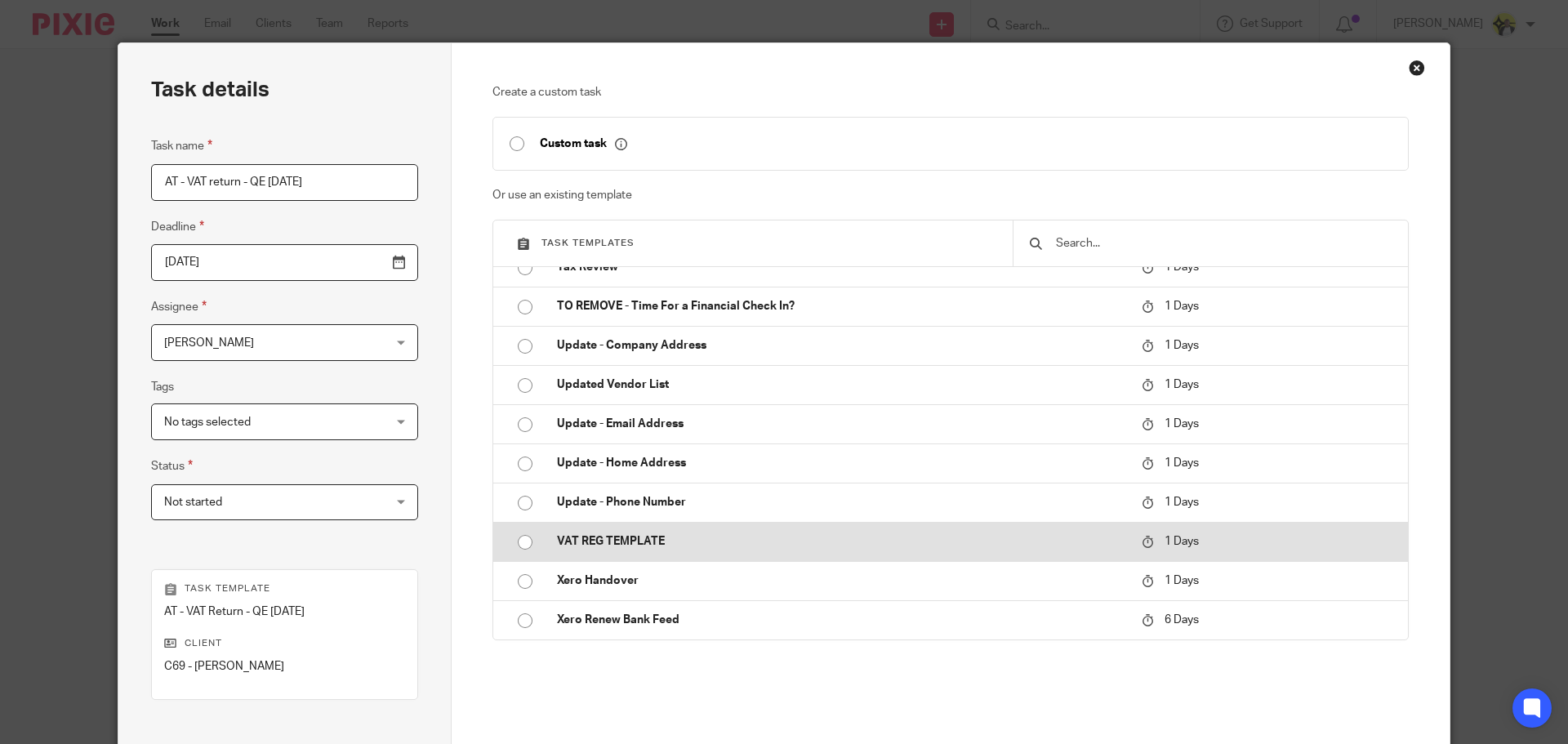
scroll to position [0, 0]
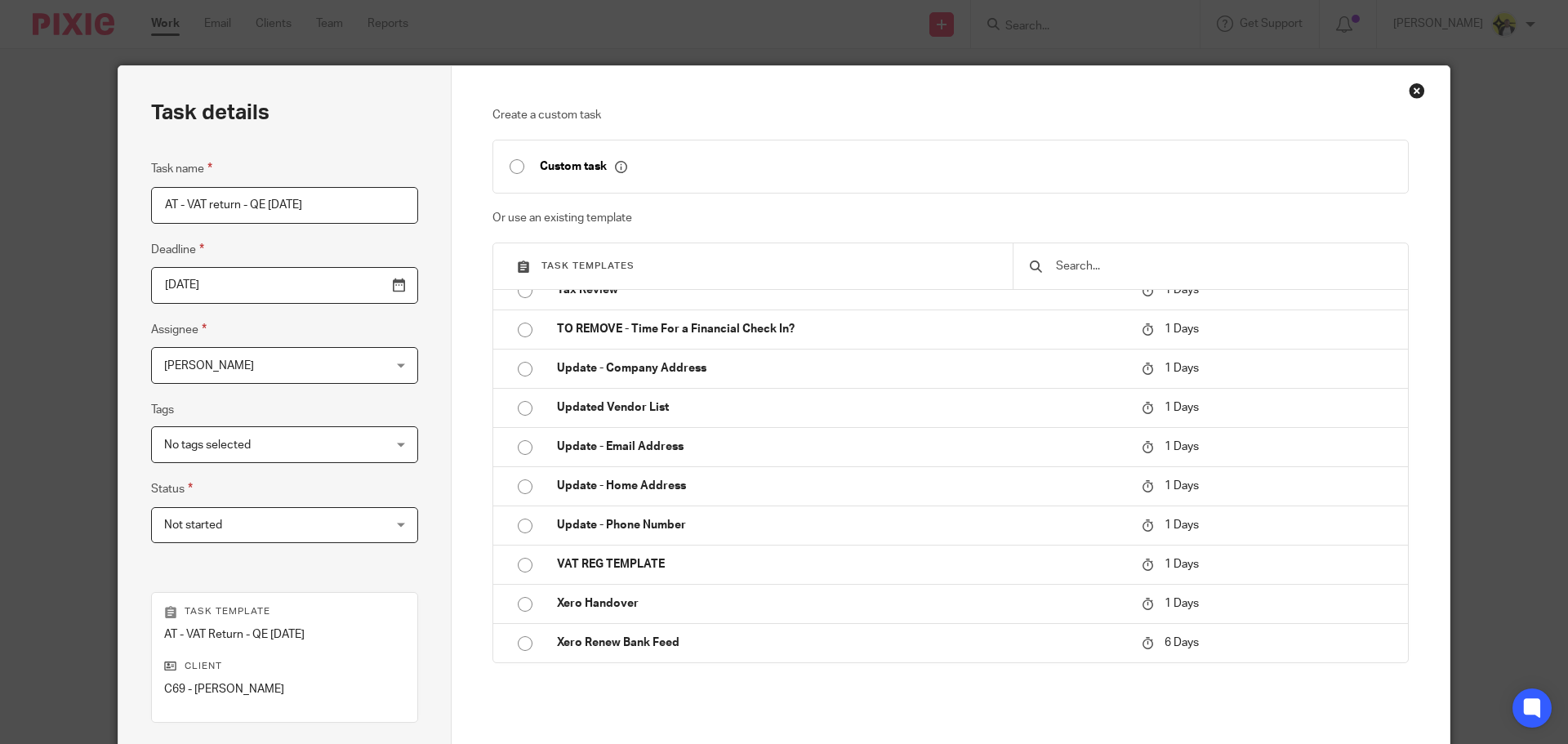
click at [208, 201] on input "AT - VAT return - QE 30-06-2025" at bounding box center [285, 205] width 267 height 37
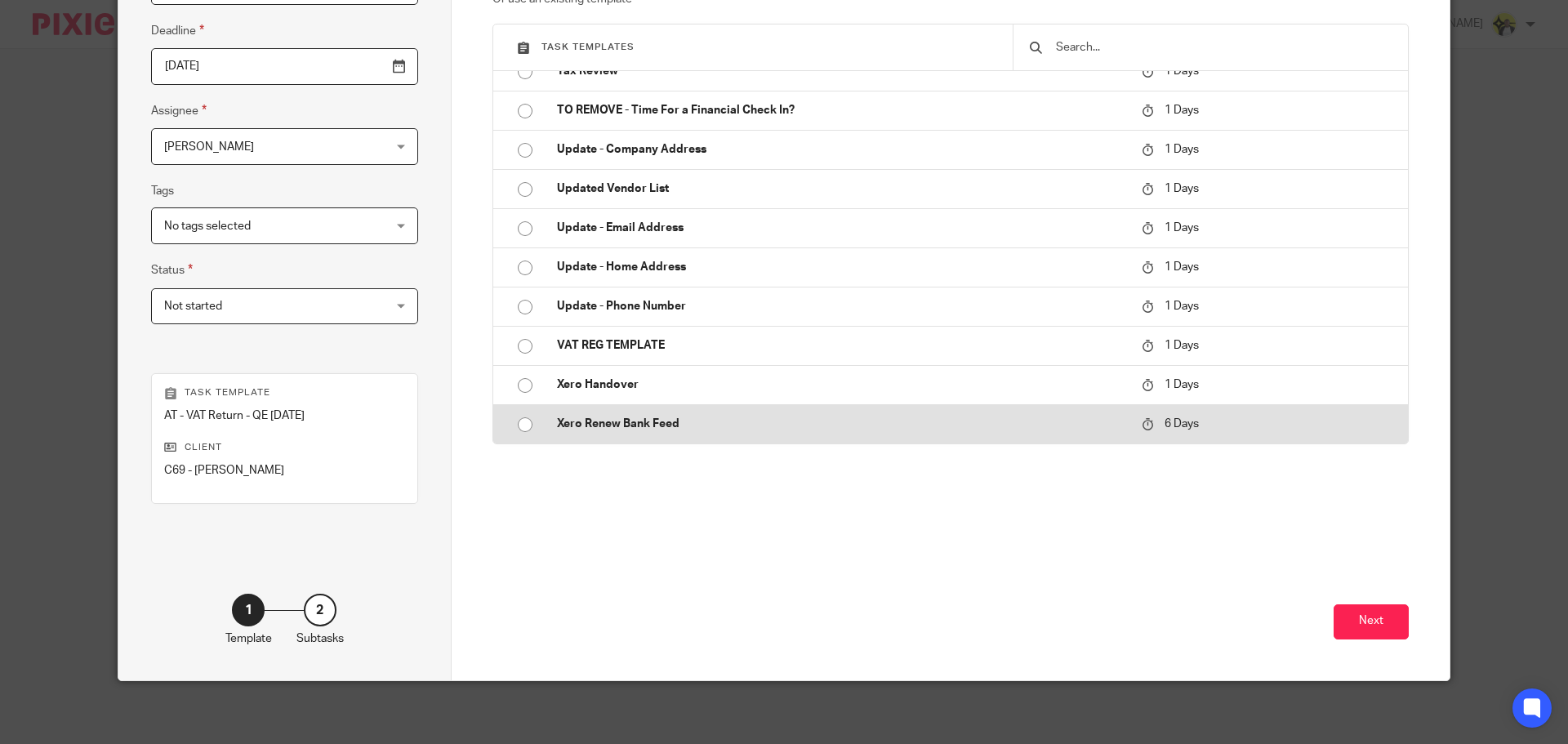
scroll to position [221, 0]
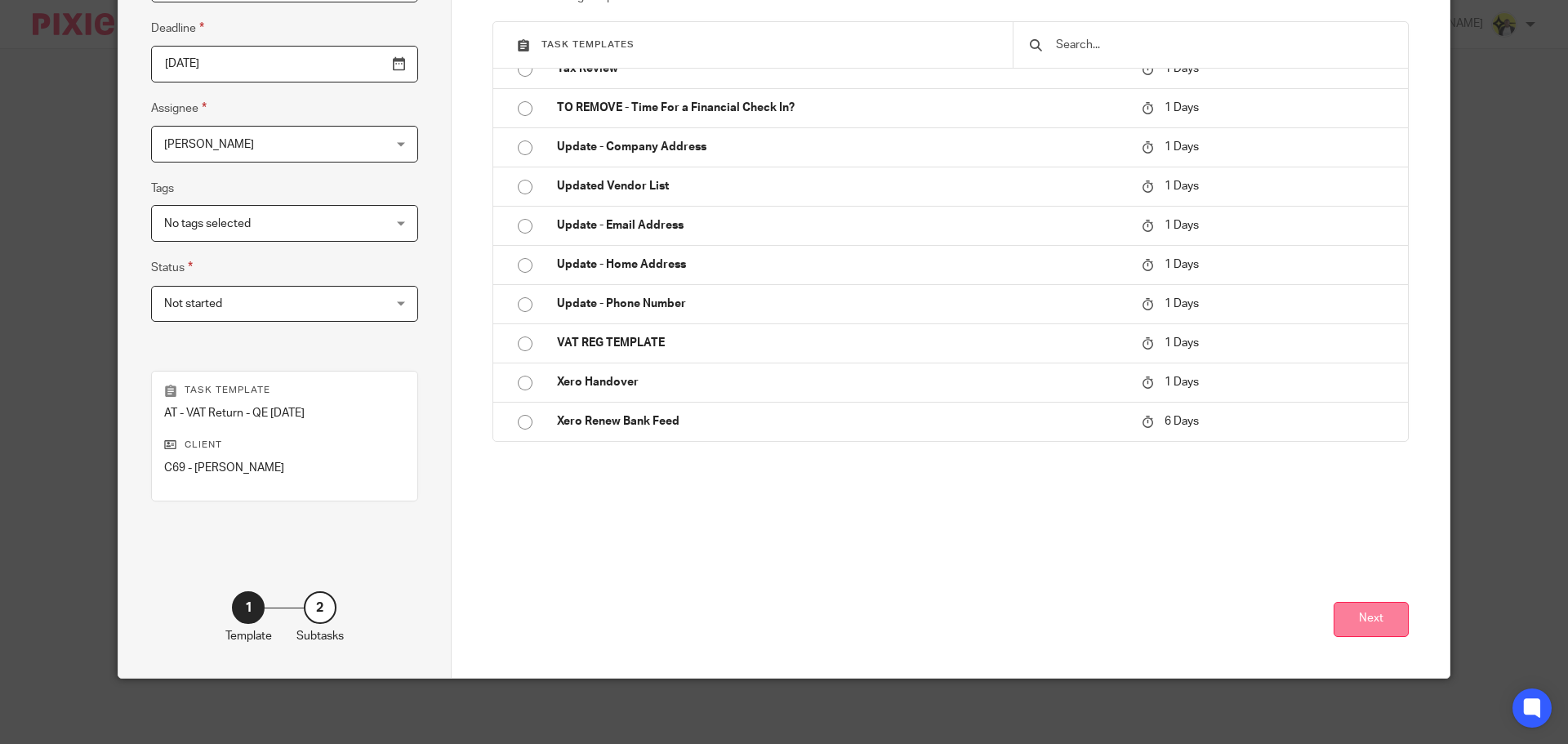
type input "AT - VAT Return - QE [DATE]"
click at [1349, 613] on button "Next" at bounding box center [1371, 619] width 75 height 35
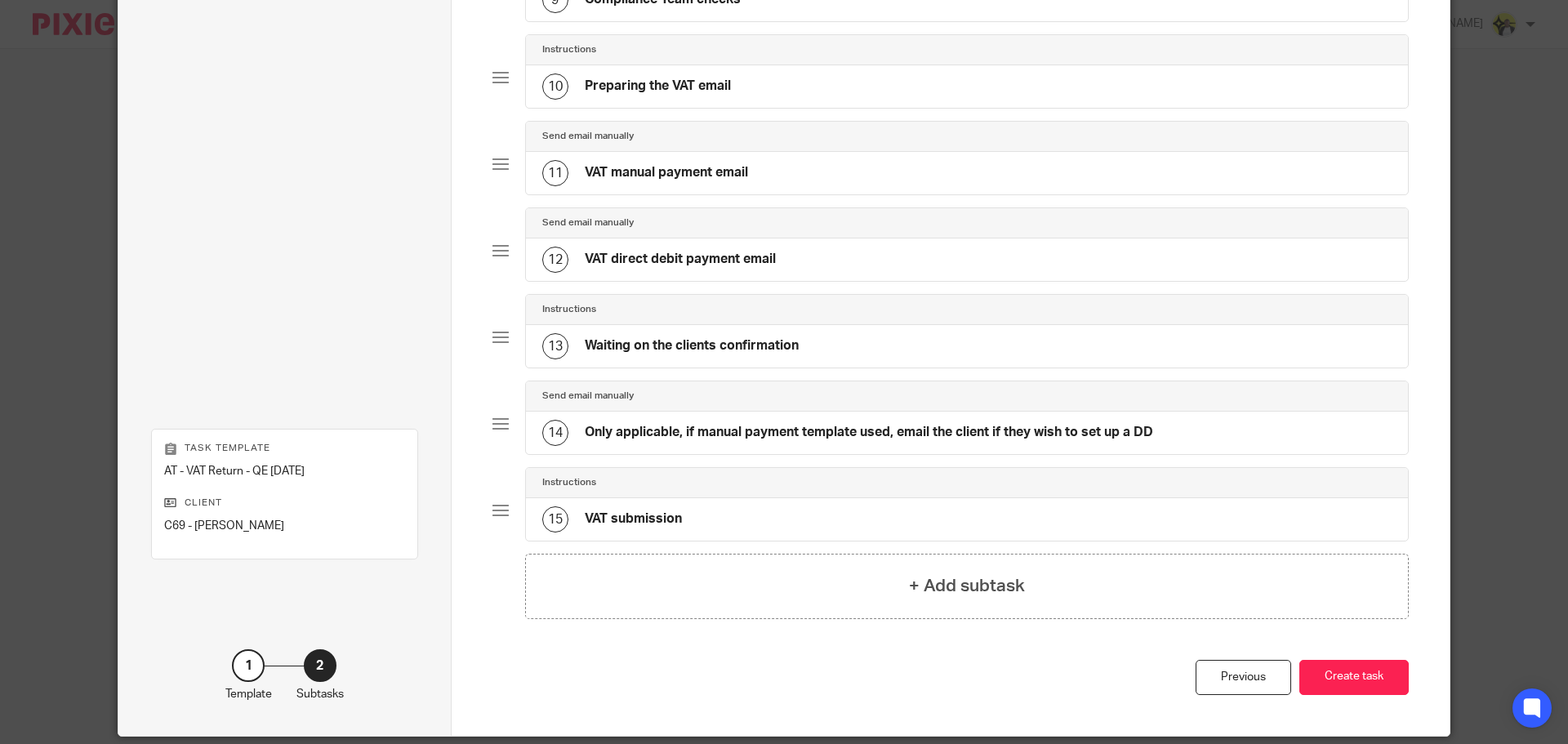
scroll to position [953, 0]
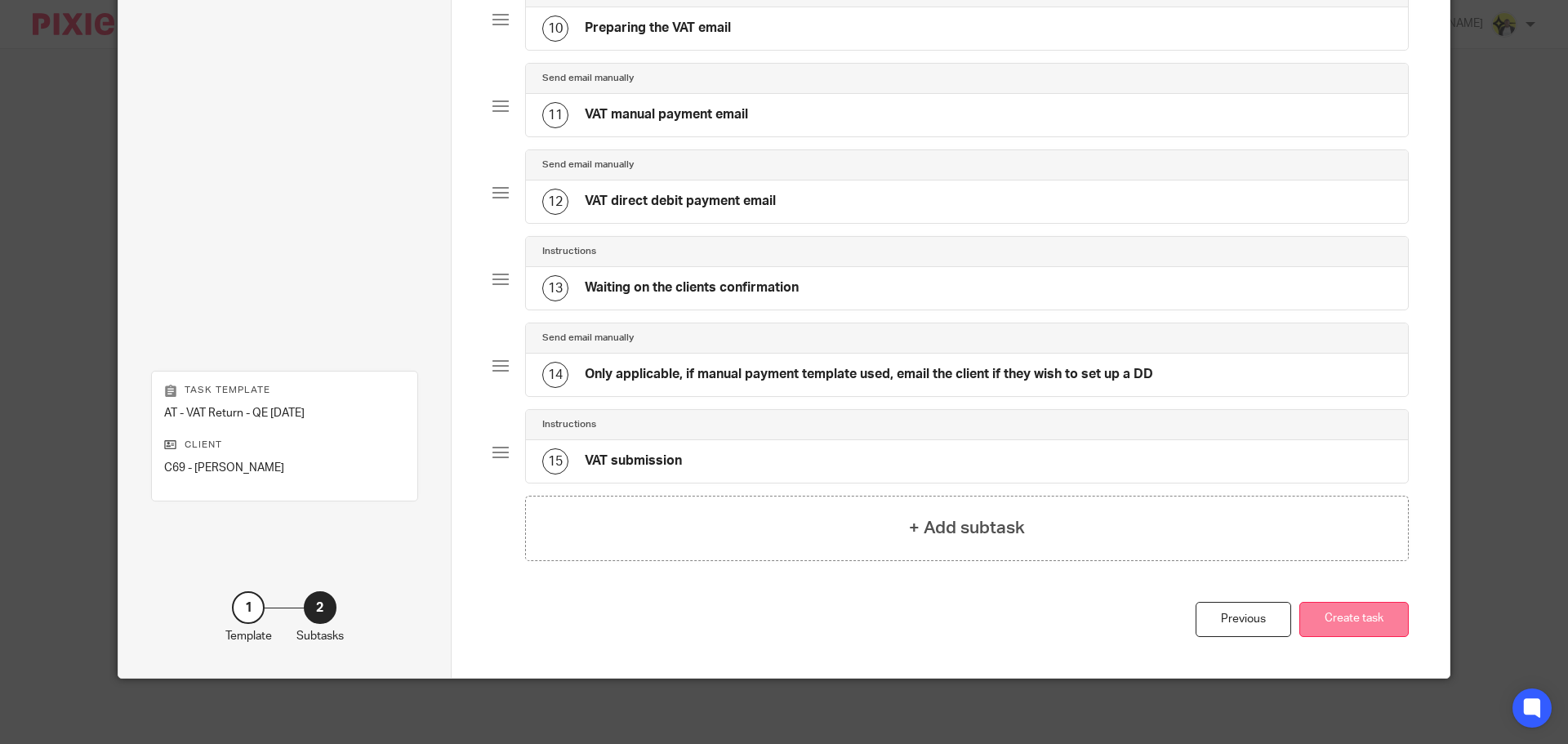
click at [1309, 622] on button "Create task" at bounding box center [1354, 619] width 110 height 35
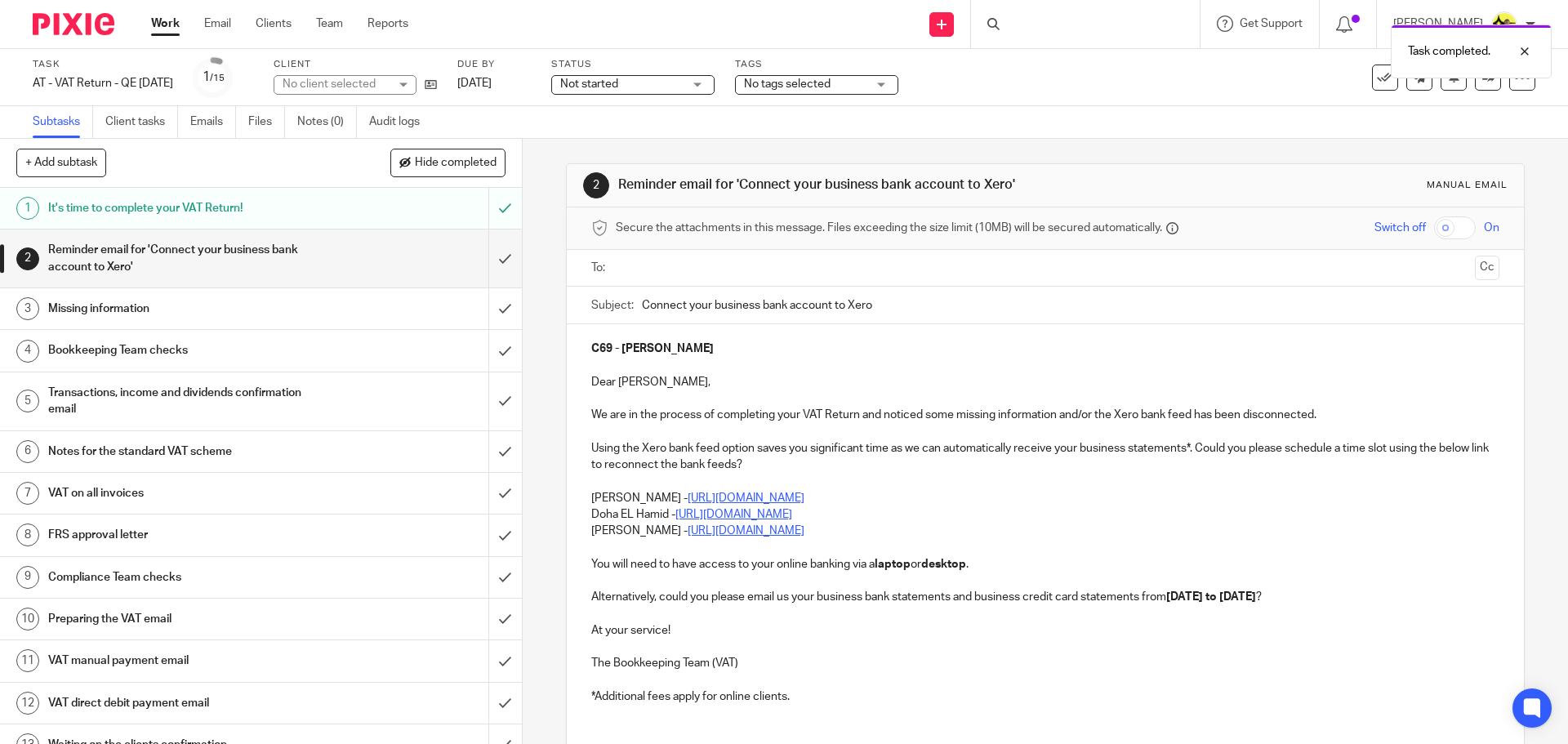
click at [714, 86] on div "Not started Not started" at bounding box center [633, 85] width 163 height 20
